Goal: Transaction & Acquisition: Purchase product/service

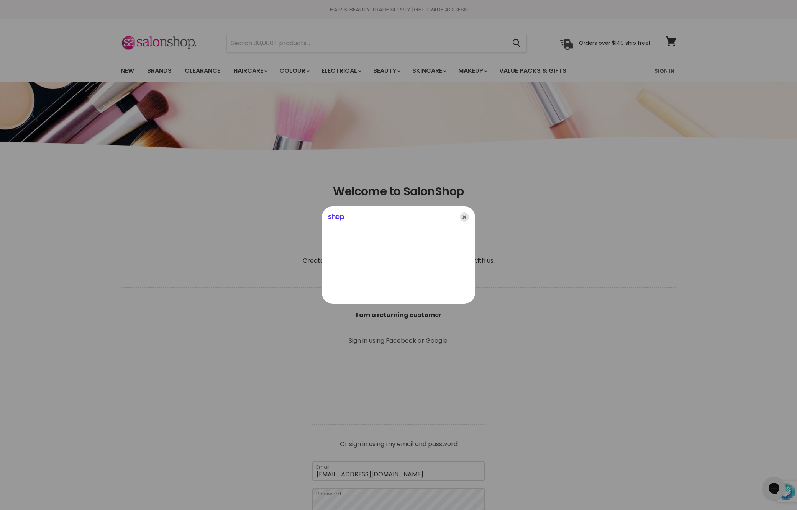
click at [467, 217] on icon "Close" at bounding box center [464, 217] width 9 height 9
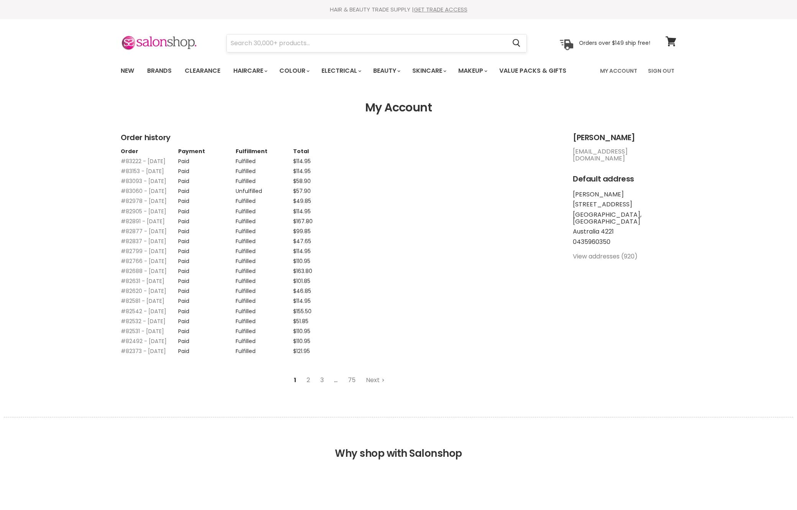
click at [437, 46] on input "Search" at bounding box center [366, 43] width 279 height 18
type input "clever"
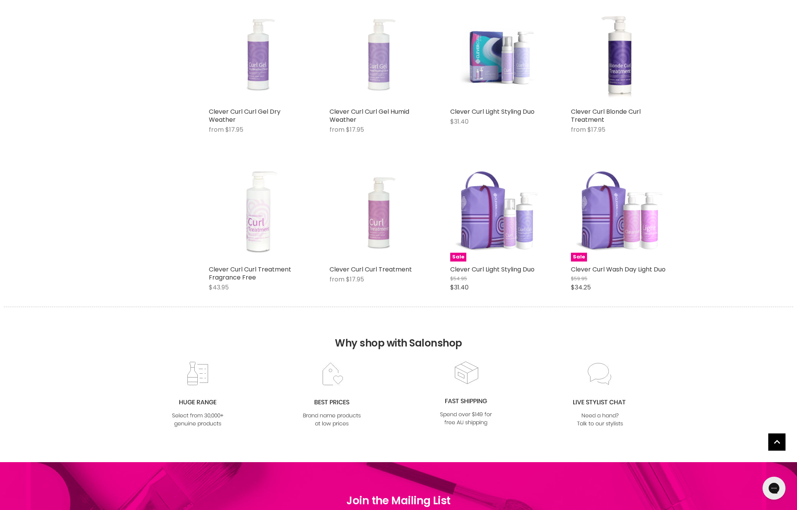
scroll to position [803, 0]
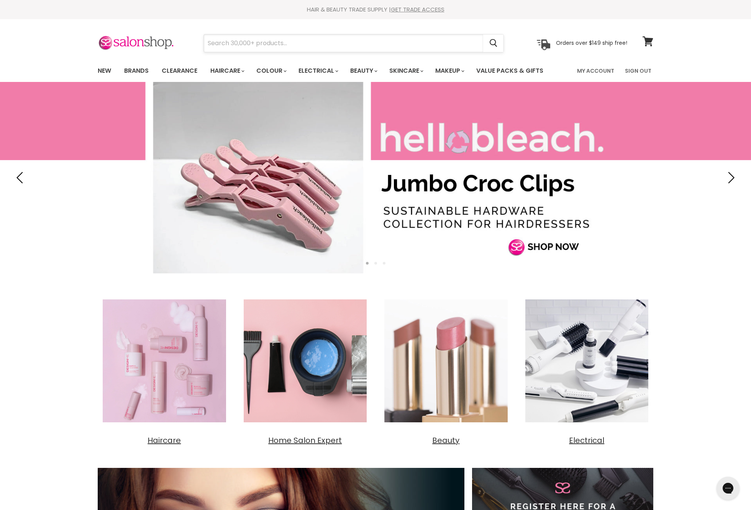
click at [247, 48] on input "Search" at bounding box center [343, 43] width 279 height 18
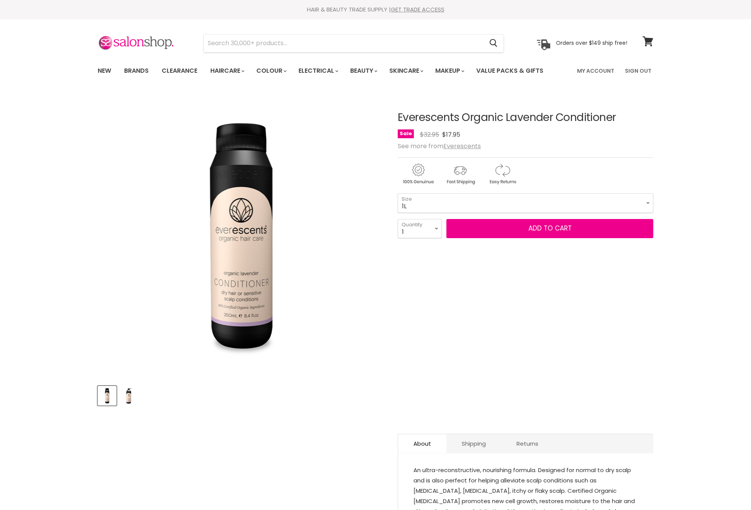
select select "1L"
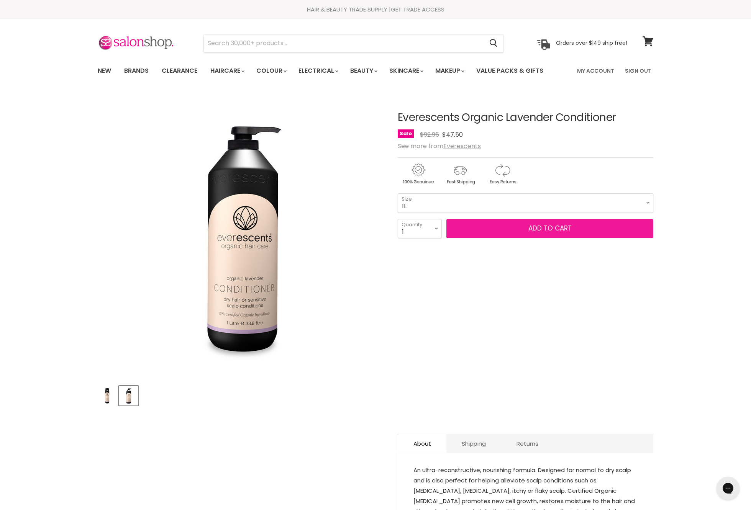
click at [493, 238] on button "Add to cart" at bounding box center [549, 228] width 207 height 19
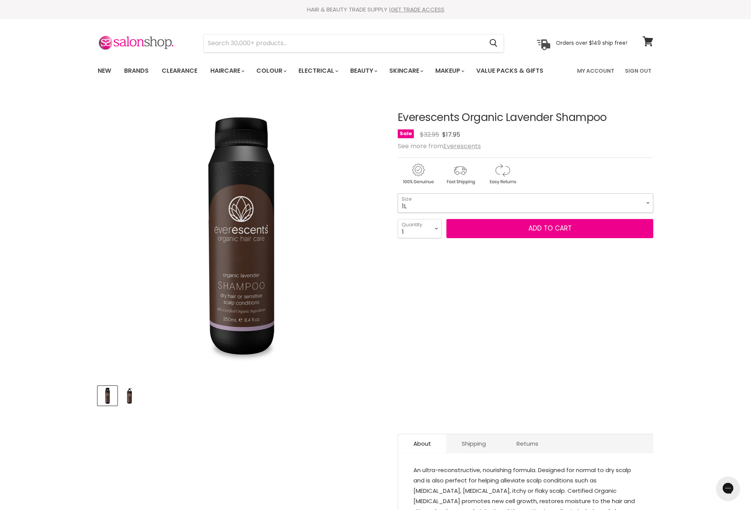
select select "1L"
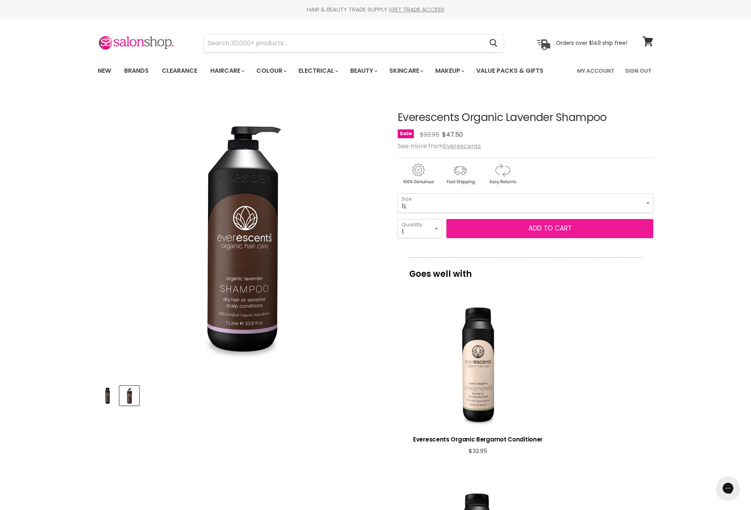
click at [517, 238] on button "Add to cart" at bounding box center [549, 228] width 207 height 19
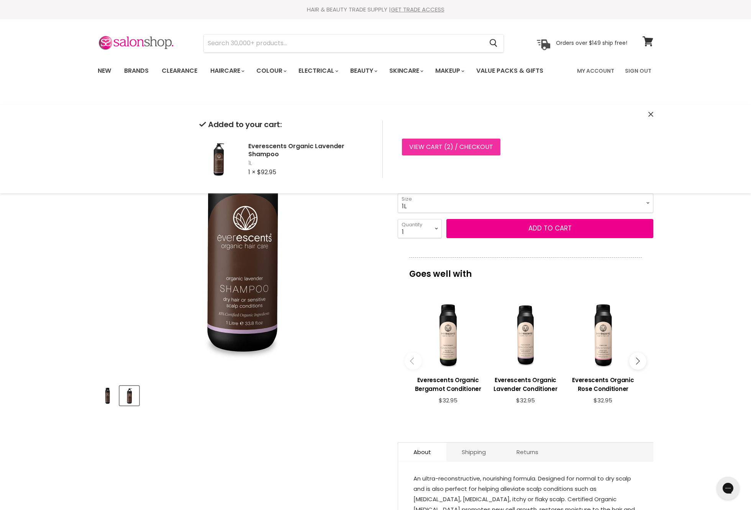
click at [483, 150] on link "View cart ( 2 ) / Checkout" at bounding box center [451, 147] width 98 height 17
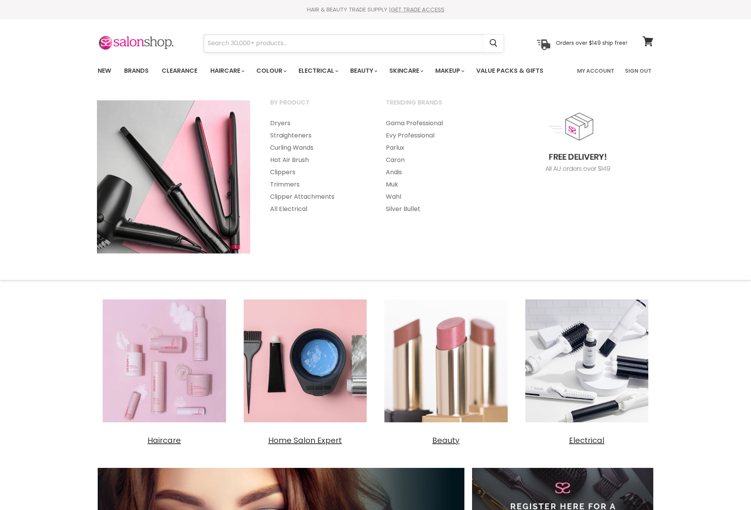
click at [393, 46] on input "Search" at bounding box center [343, 43] width 279 height 18
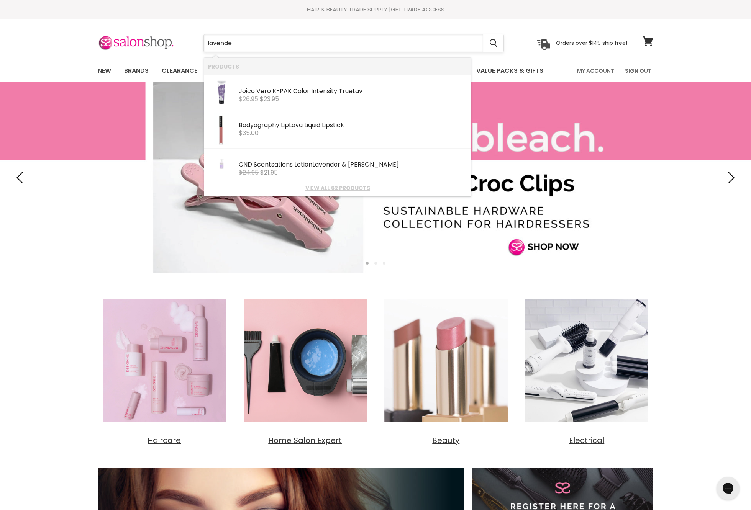
type input "lavender"
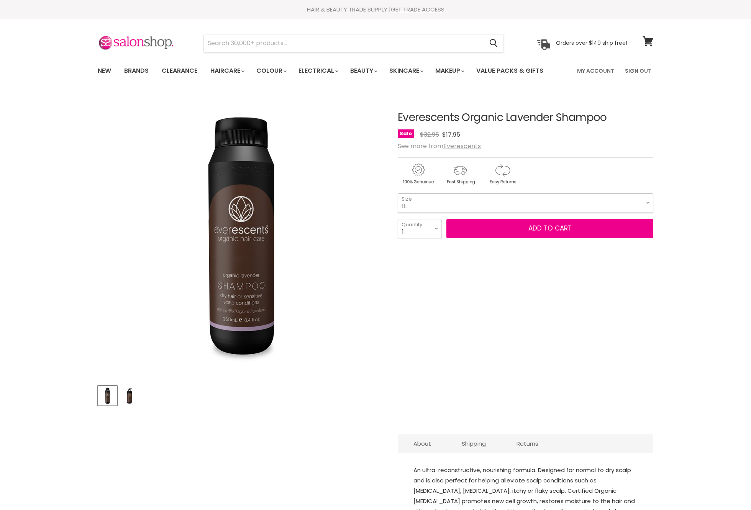
select select "1L"
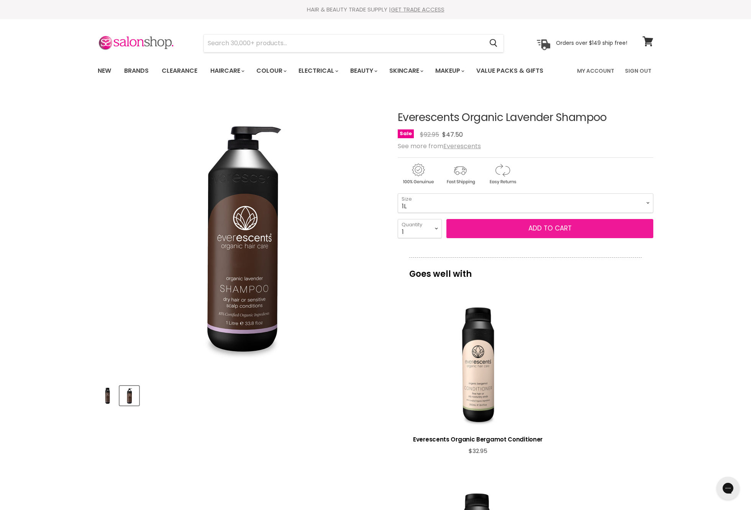
click at [552, 238] on button "Add to cart" at bounding box center [549, 228] width 207 height 19
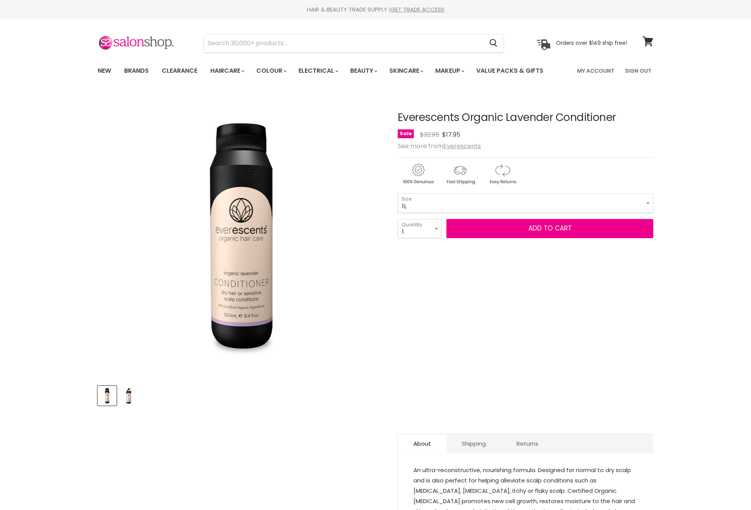
select select "1L"
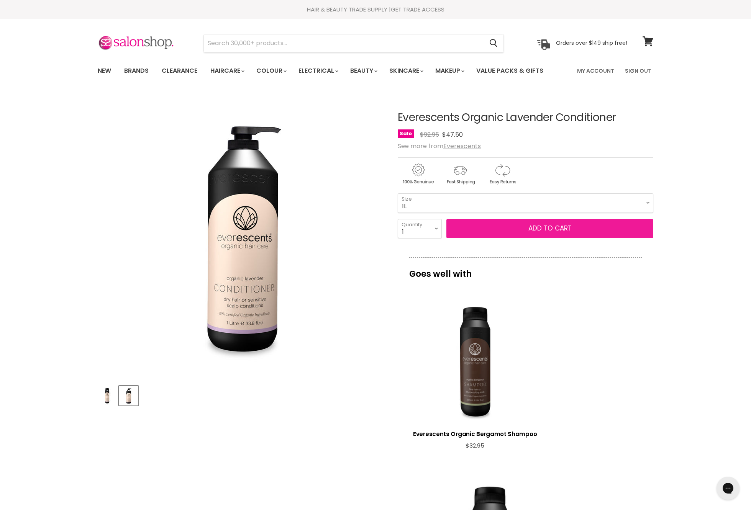
click at [509, 238] on button "Add to cart" at bounding box center [549, 228] width 207 height 19
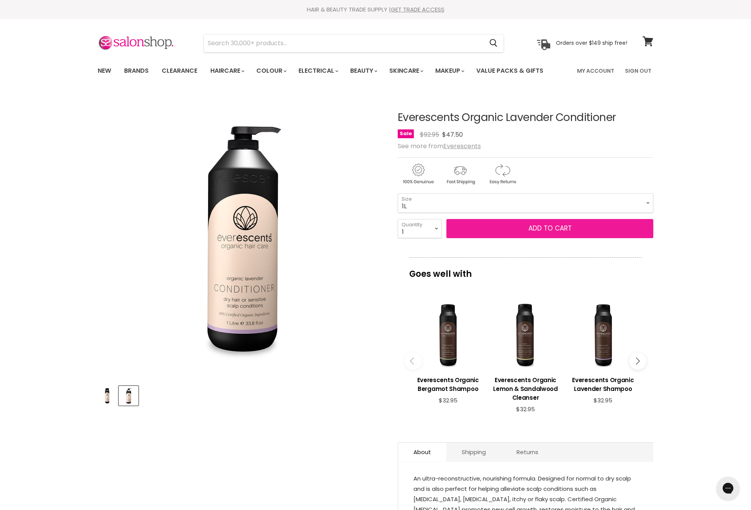
click at [509, 238] on button "Add to cart" at bounding box center [549, 228] width 207 height 19
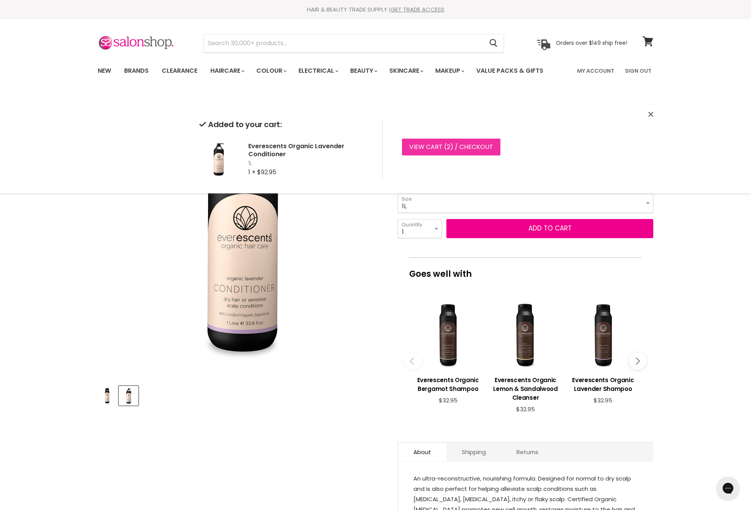
click at [482, 156] on link "View cart ( 2 ) / Checkout" at bounding box center [451, 147] width 98 height 17
